Goal: Information Seeking & Learning: Learn about a topic

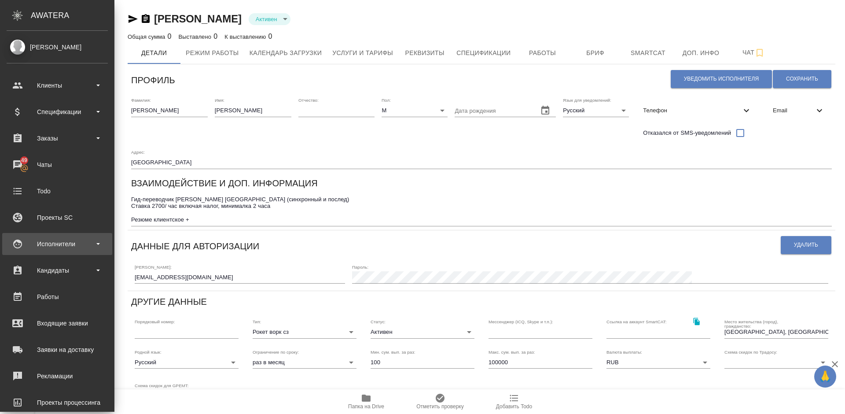
click at [66, 240] on div "Исполнители" at bounding box center [57, 243] width 101 height 13
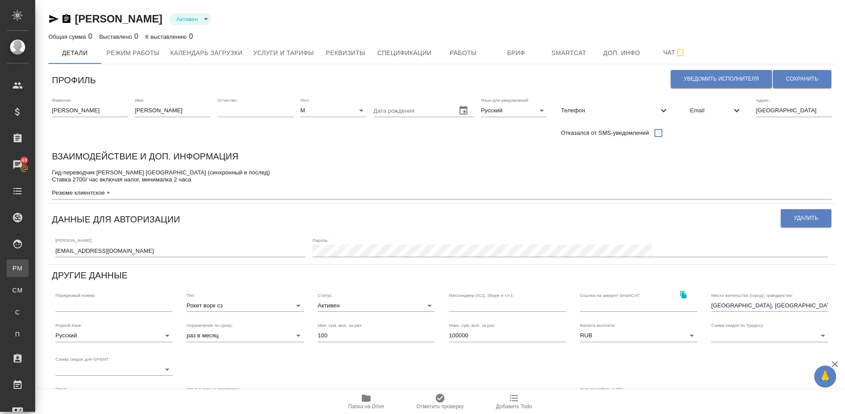
click at [13, 264] on div "Для PM/LQA" at bounding box center [6, 268] width 13 height 9
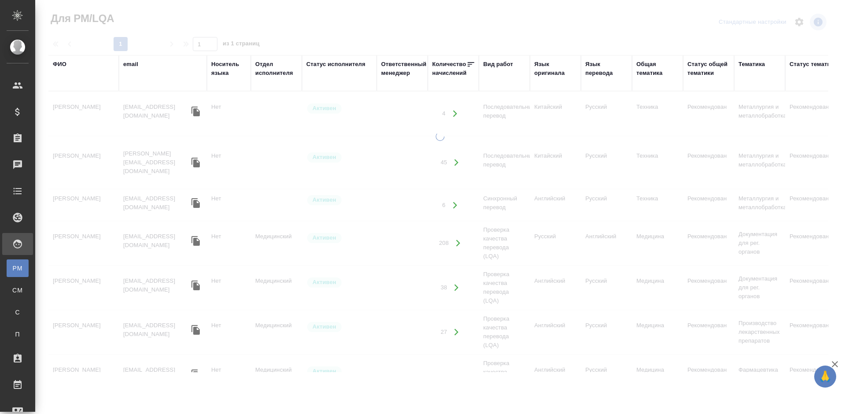
click at [64, 65] on div "ФИО" at bounding box center [60, 64] width 14 height 9
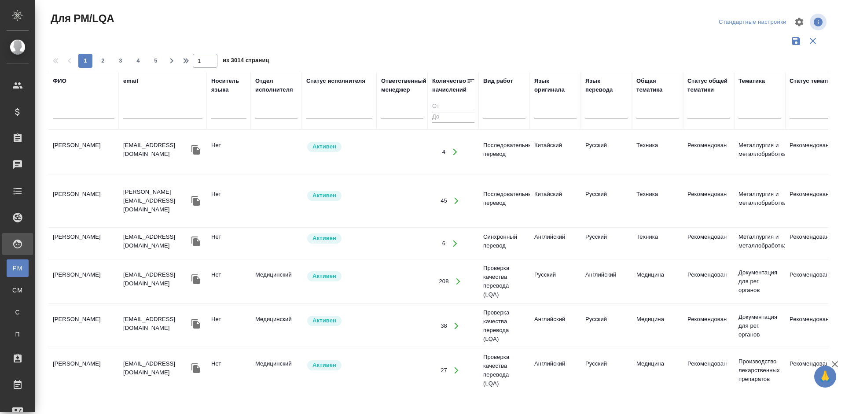
click at [89, 111] on input "text" at bounding box center [84, 112] width 62 height 11
type input "В"
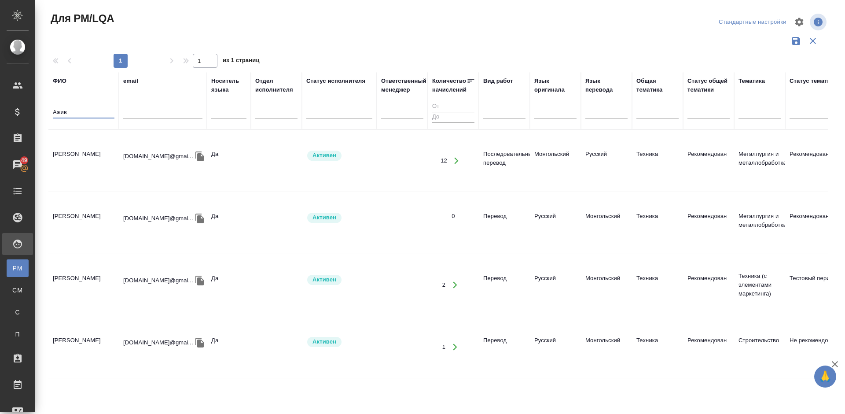
type input "Ажив"
click at [99, 155] on td "[PERSON_NAME]" at bounding box center [83, 160] width 70 height 31
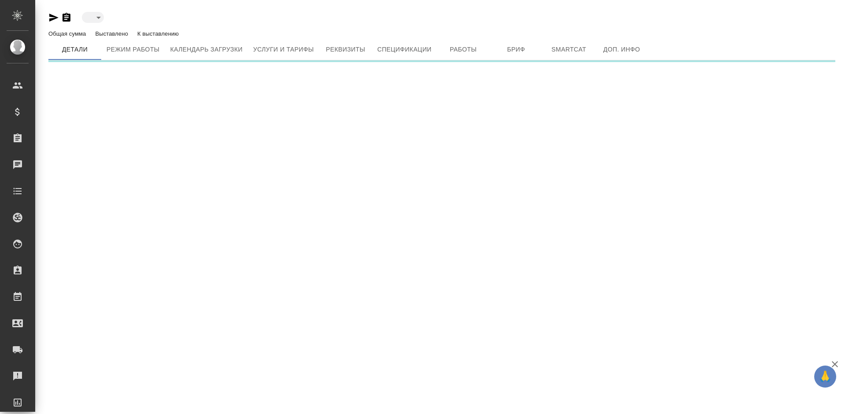
type input "active"
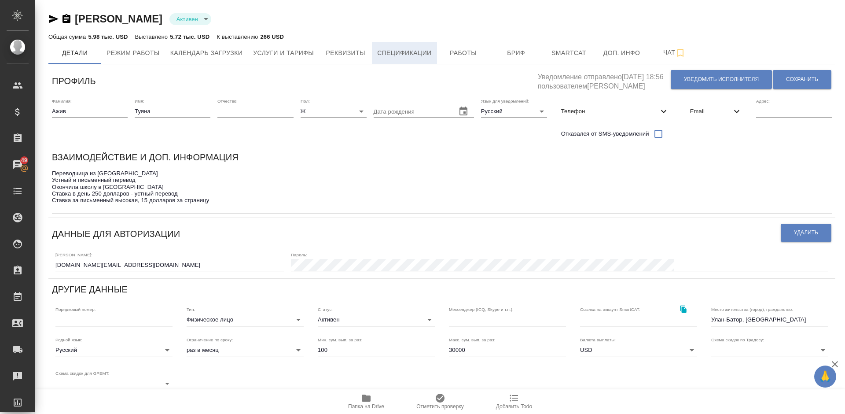
click at [409, 51] on span "Спецификации" at bounding box center [404, 53] width 54 height 11
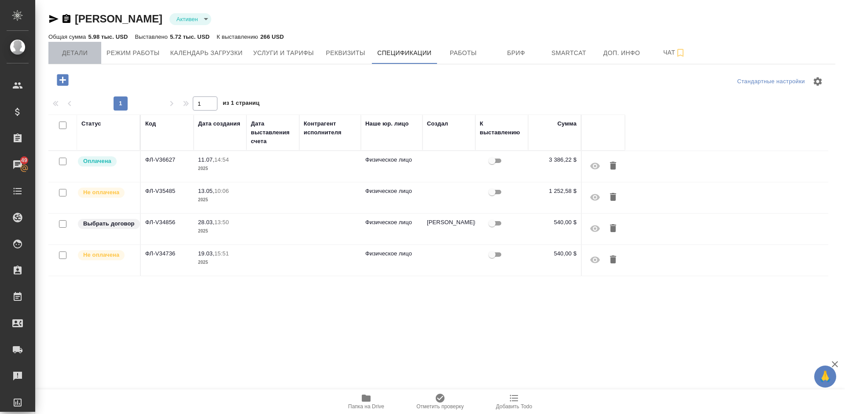
click at [73, 51] on span "Детали" at bounding box center [75, 53] width 42 height 11
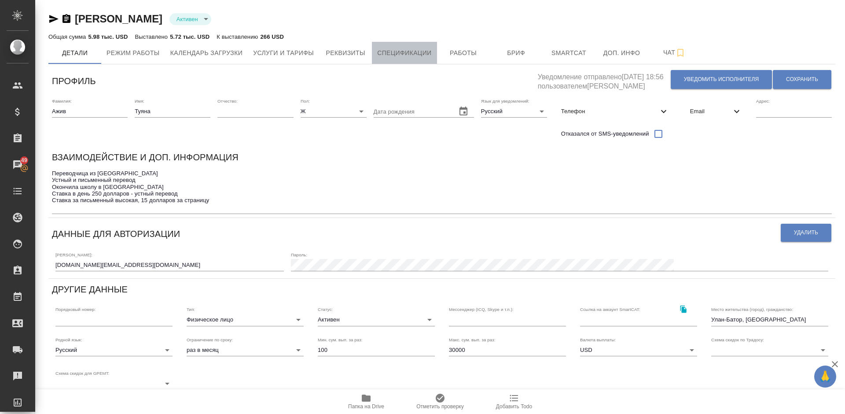
click at [409, 53] on span "Спецификации" at bounding box center [404, 53] width 54 height 11
